Goal: Task Accomplishment & Management: Complete application form

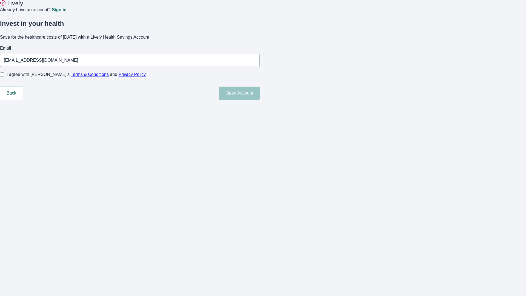
click at [4, 77] on input "I agree with Lively’s Terms & Conditions and Privacy Policy" at bounding box center [2, 74] width 4 height 4
checkbox input "true"
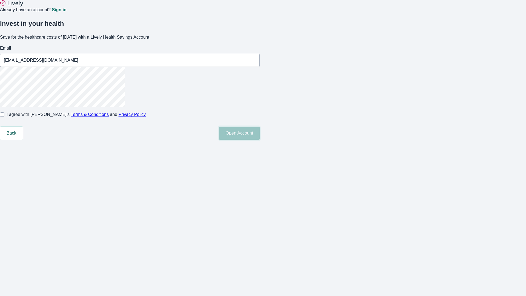
click at [260, 140] on button "Open Account" at bounding box center [239, 133] width 41 height 13
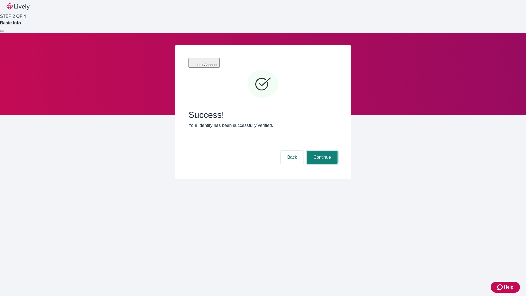
click at [321, 151] on button "Continue" at bounding box center [322, 157] width 31 height 13
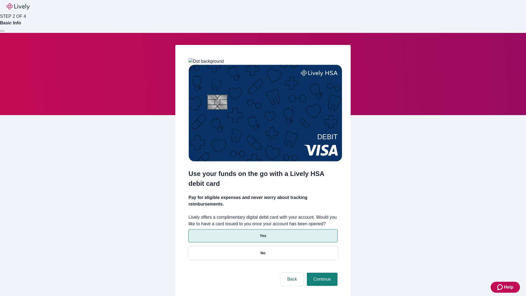
click at [263, 233] on p "Yes" at bounding box center [263, 236] width 7 height 6
click at [321, 273] on button "Continue" at bounding box center [322, 279] width 31 height 13
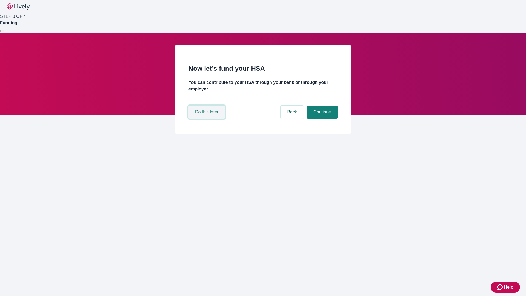
click at [207, 119] on button "Do this later" at bounding box center [206, 111] width 36 height 13
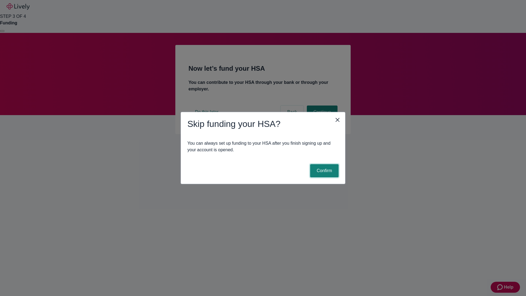
click at [323, 171] on button "Confirm" at bounding box center [324, 170] width 28 height 13
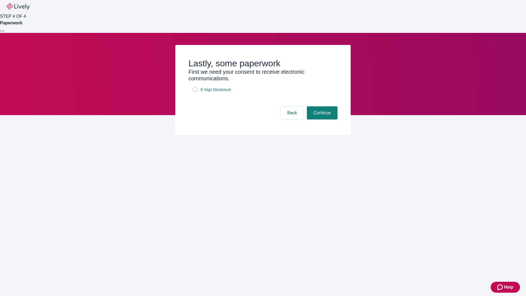
click at [195, 92] on input "E-Sign Disclosure" at bounding box center [195, 89] width 4 height 4
checkbox input "true"
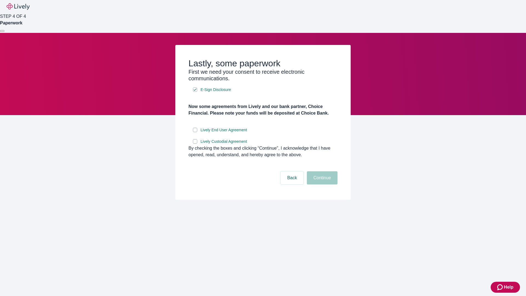
click at [195, 132] on input "Lively End User Agreement" at bounding box center [195, 130] width 4 height 4
checkbox input "true"
click at [195, 144] on input "Lively Custodial Agreement" at bounding box center [195, 141] width 4 height 4
checkbox input "true"
click at [321, 184] on button "Continue" at bounding box center [322, 177] width 31 height 13
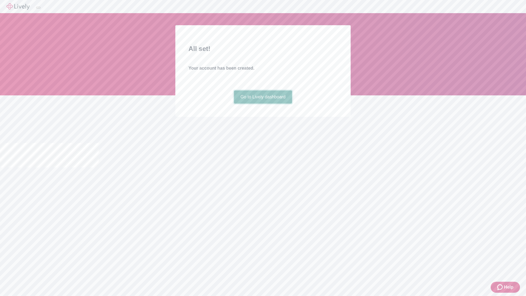
click at [263, 104] on link "Go to Lively dashboard" at bounding box center [263, 96] width 58 height 13
